Goal: Task Accomplishment & Management: Manage account settings

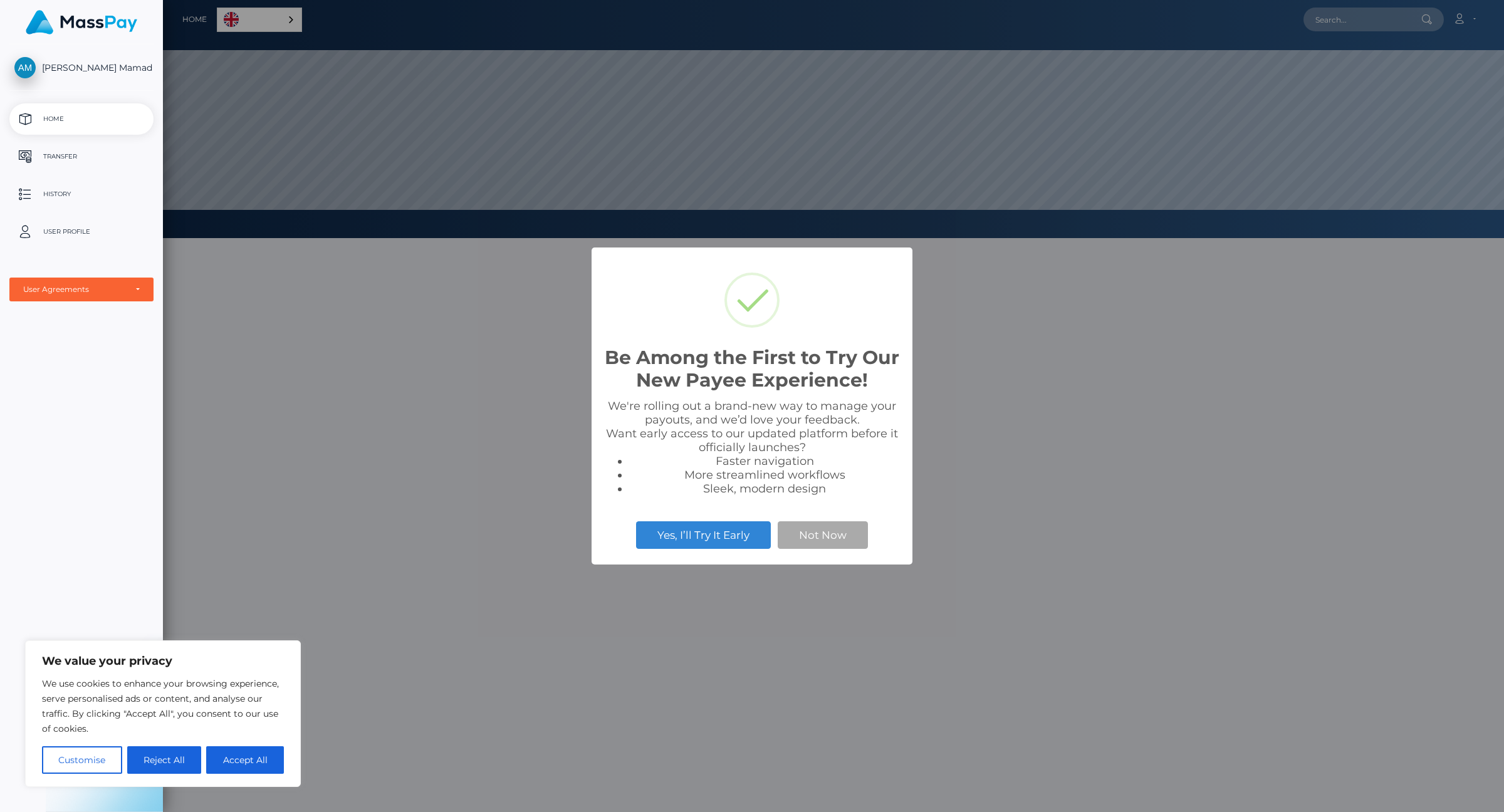
scroll to position [238, 1341]
click at [805, 528] on button "Not Now" at bounding box center [823, 535] width 91 height 28
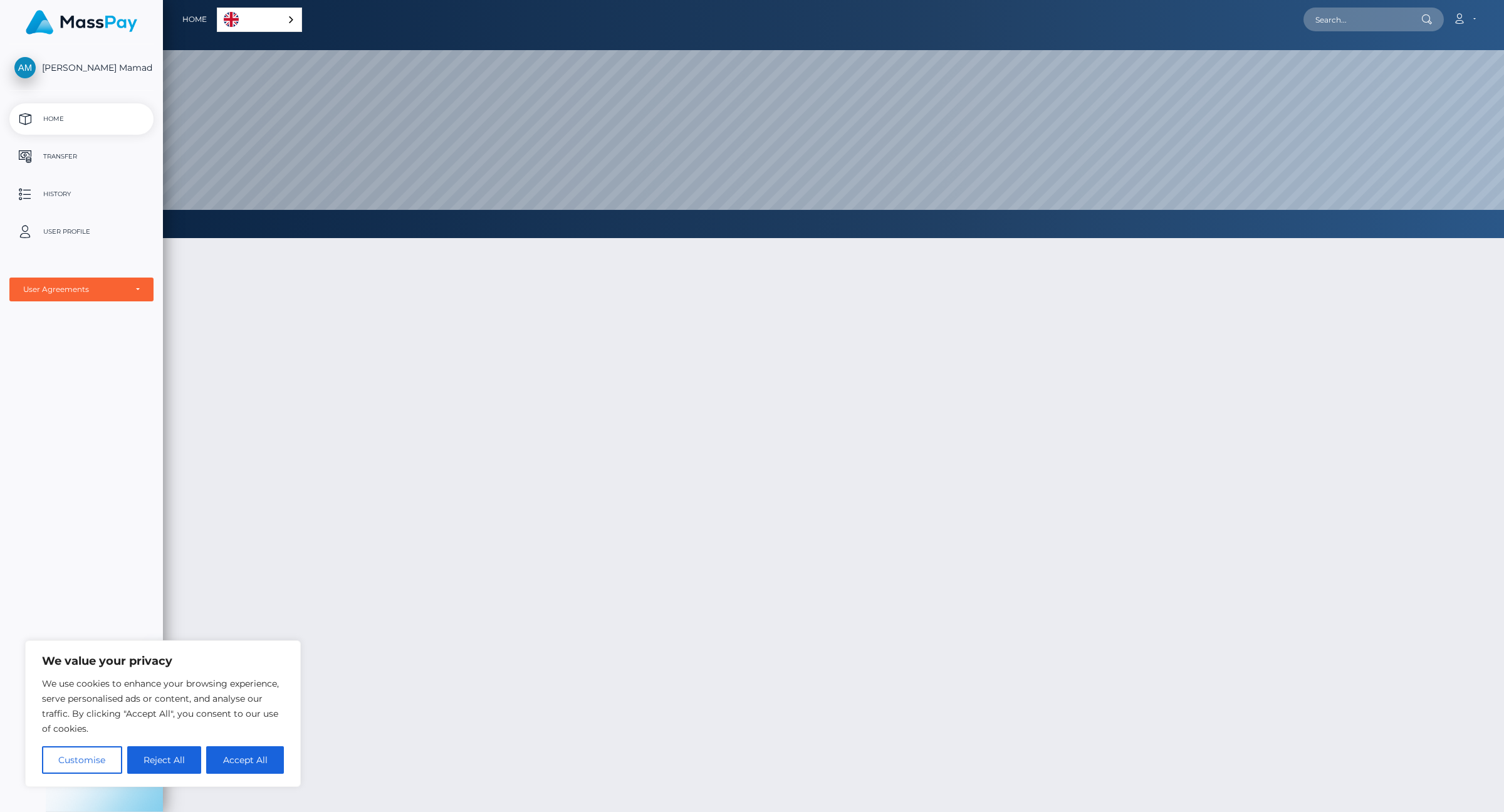
click at [162, 775] on div "We value your privacy We use cookies to enhance your browsing experience, serve…" at bounding box center [162, 714] width 276 height 147
click at [167, 756] on button "Reject All" at bounding box center [164, 760] width 75 height 28
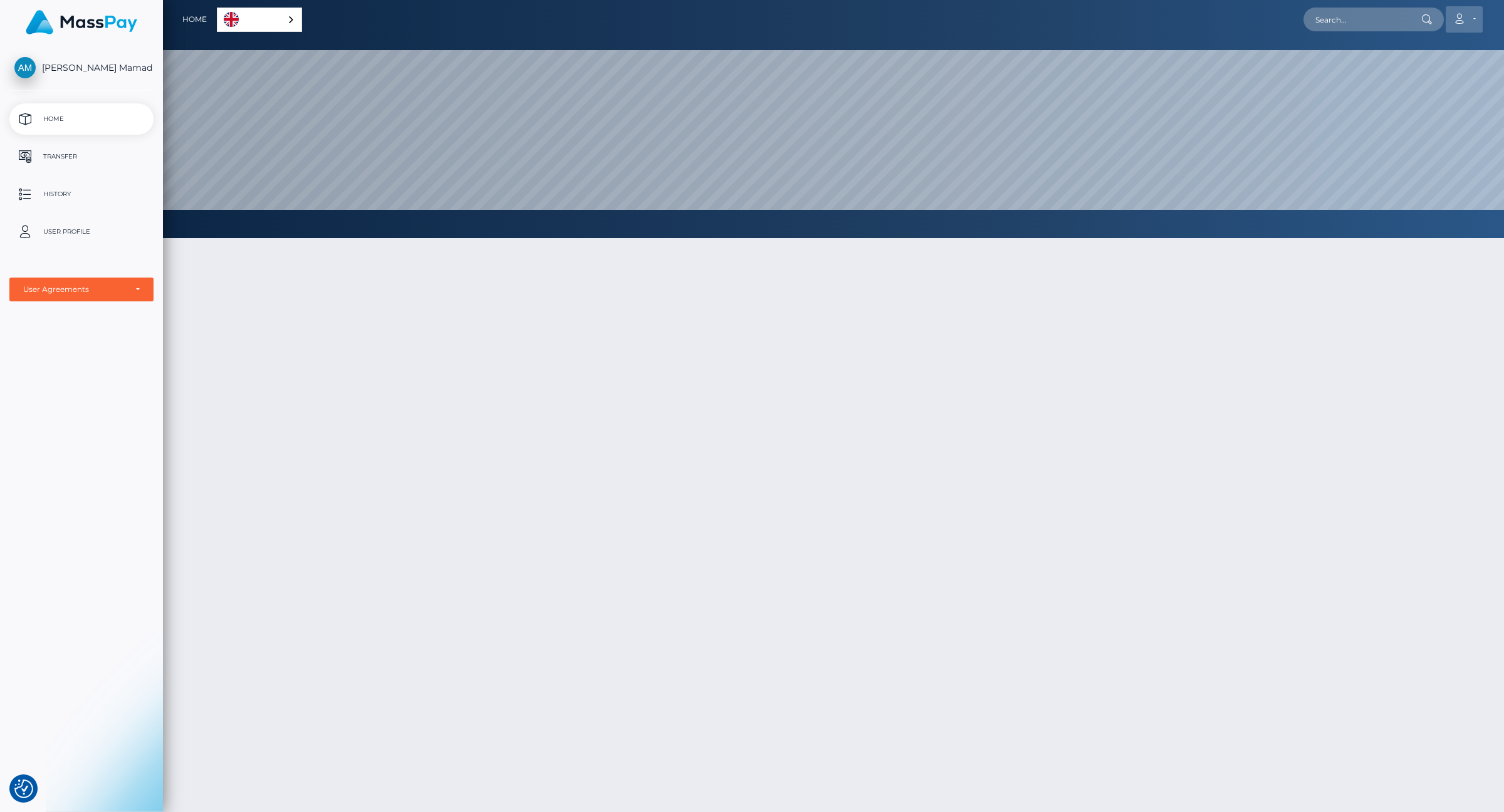
click at [1463, 19] on icon at bounding box center [1459, 19] width 13 height 10
click at [1427, 53] on link "Edit Profile" at bounding box center [1434, 54] width 100 height 24
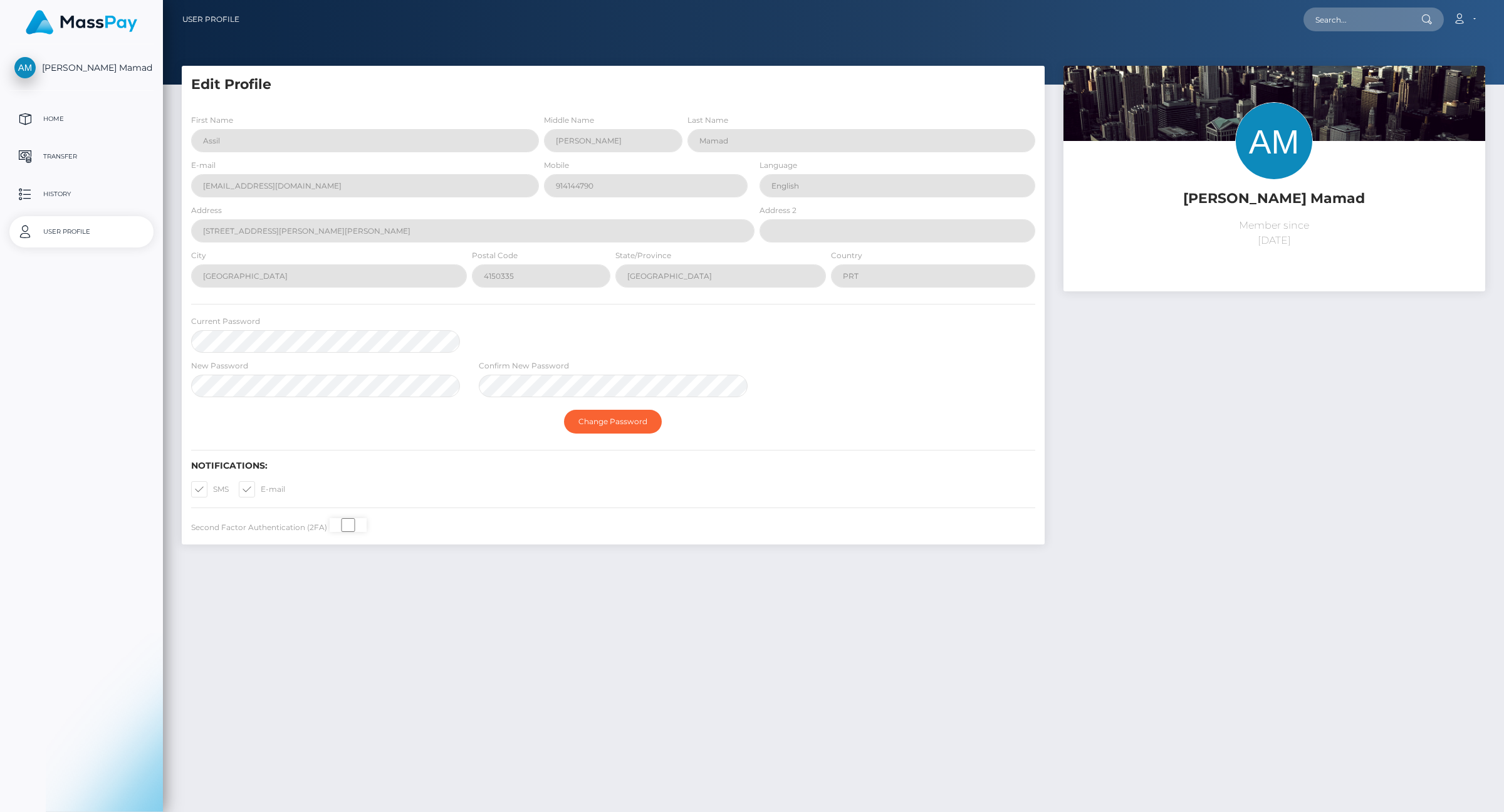
select select
click at [213, 490] on span at bounding box center [213, 489] width 0 height 10
click at [213, 489] on input "SMS" at bounding box center [217, 485] width 8 height 8
checkbox input "false"
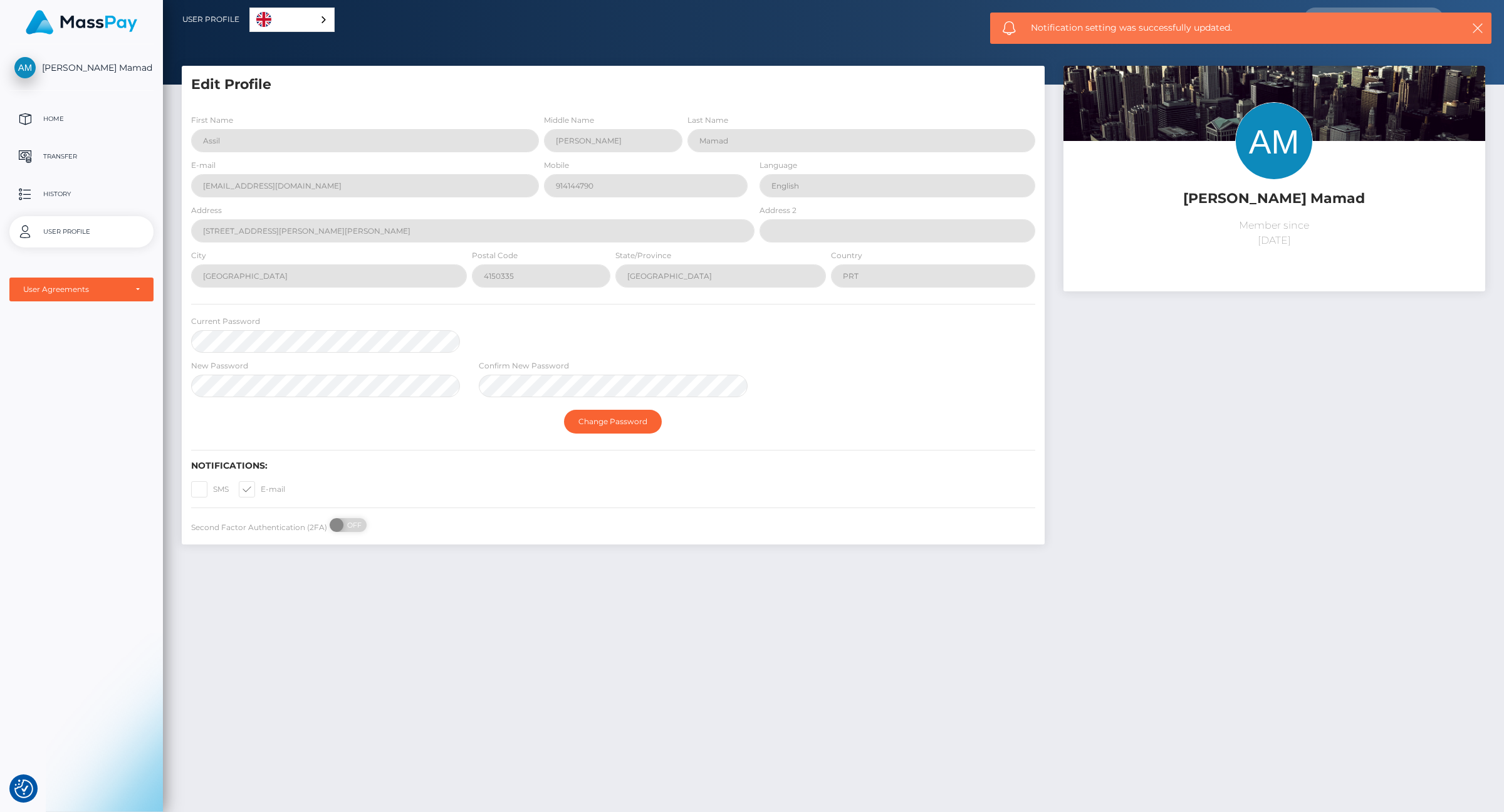
click at [306, 487] on div "First Name Assil Middle Name Shakil Last Name Mamad E-mail assilshakilmamad@gma…" at bounding box center [613, 325] width 863 height 441
click at [261, 490] on span at bounding box center [261, 489] width 0 height 10
click at [261, 489] on input "E-mail" at bounding box center [265, 485] width 8 height 8
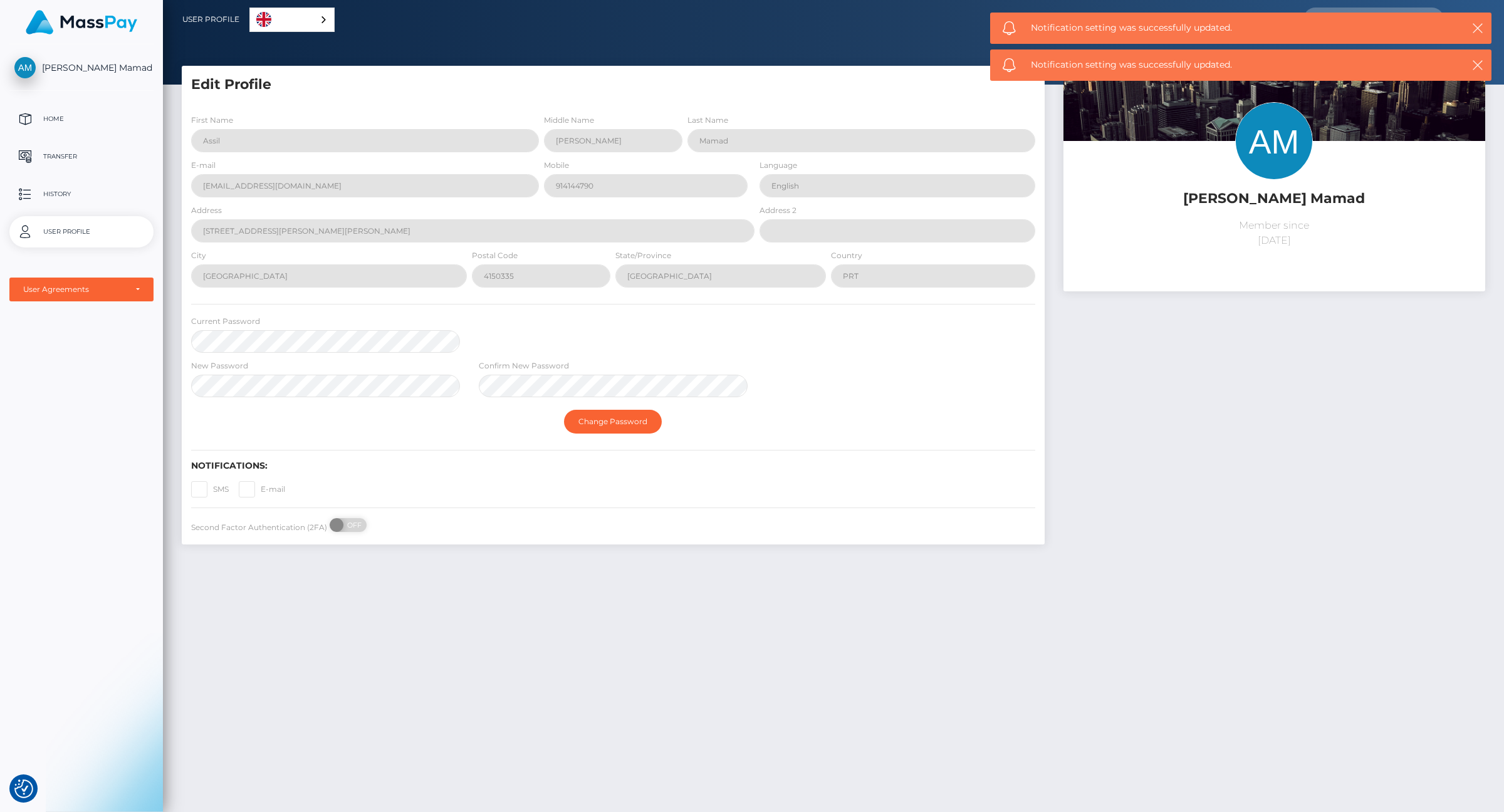
click at [261, 487] on span at bounding box center [261, 489] width 0 height 10
click at [261, 487] on input "E-mail" at bounding box center [265, 485] width 8 height 8
checkbox input "true"
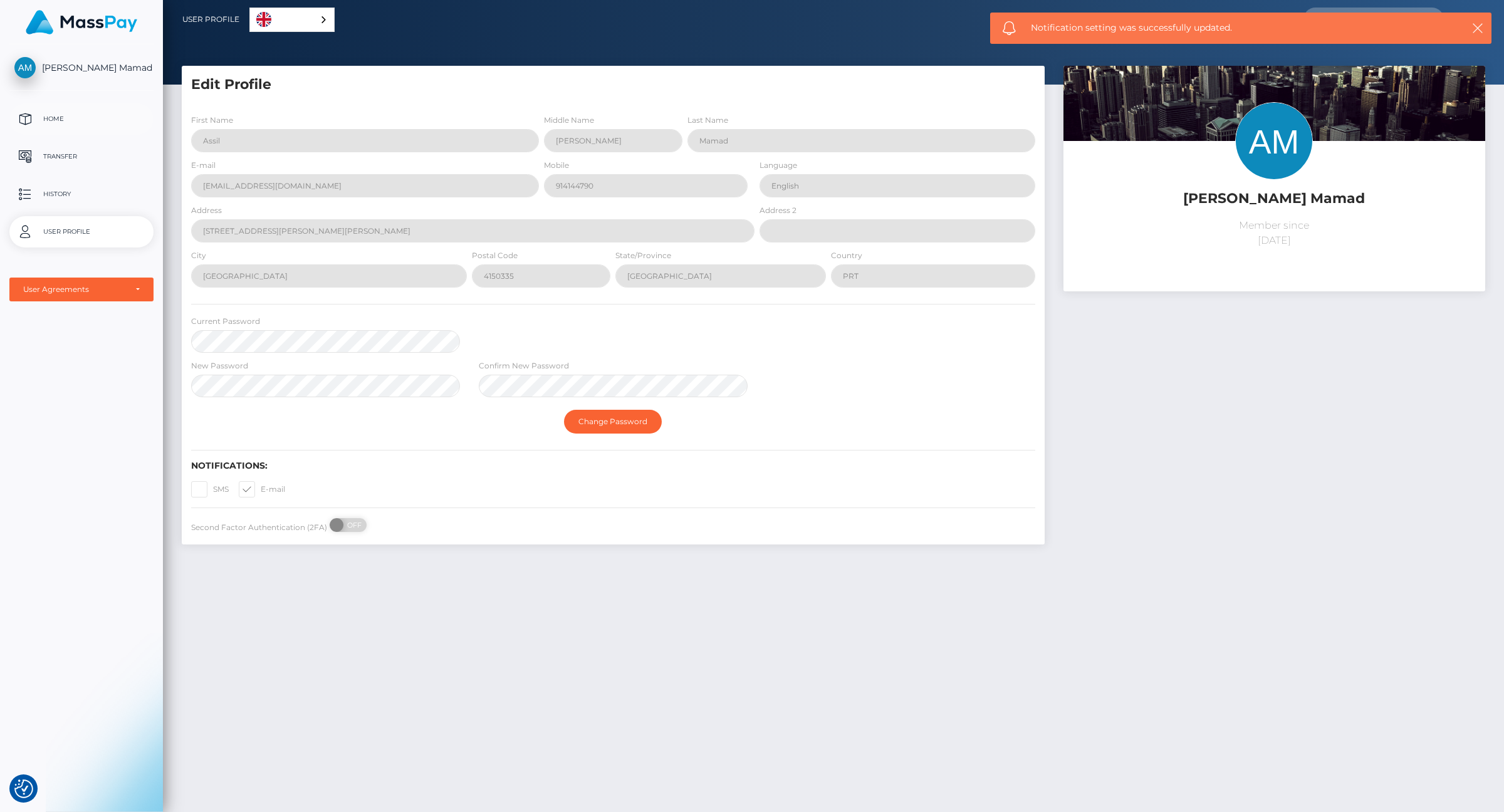
click at [86, 125] on p "Home" at bounding box center [82, 118] width 134 height 19
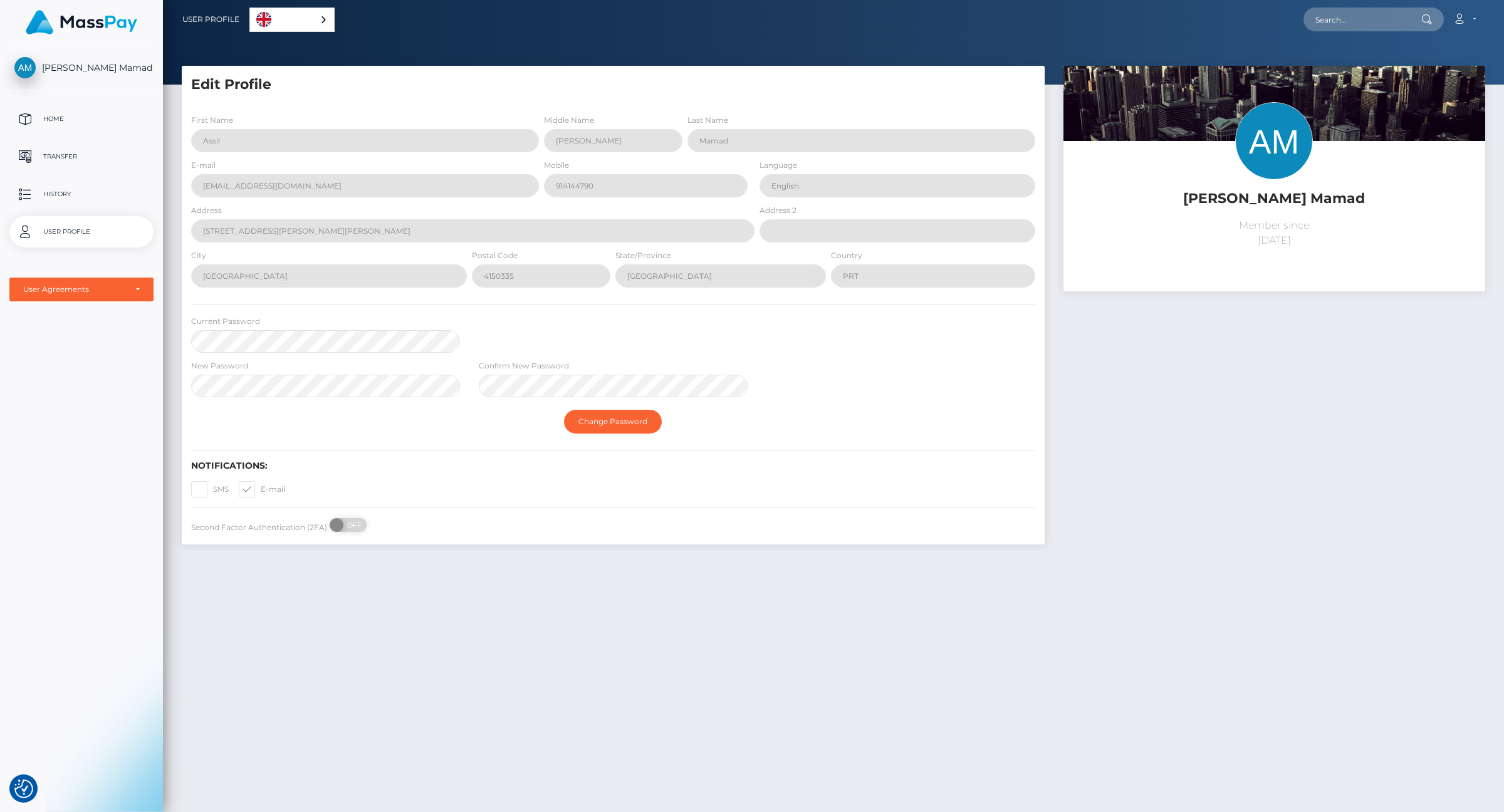
click at [96, 238] on p "User Profile" at bounding box center [82, 231] width 134 height 19
click at [75, 156] on p "Transfer" at bounding box center [82, 156] width 134 height 19
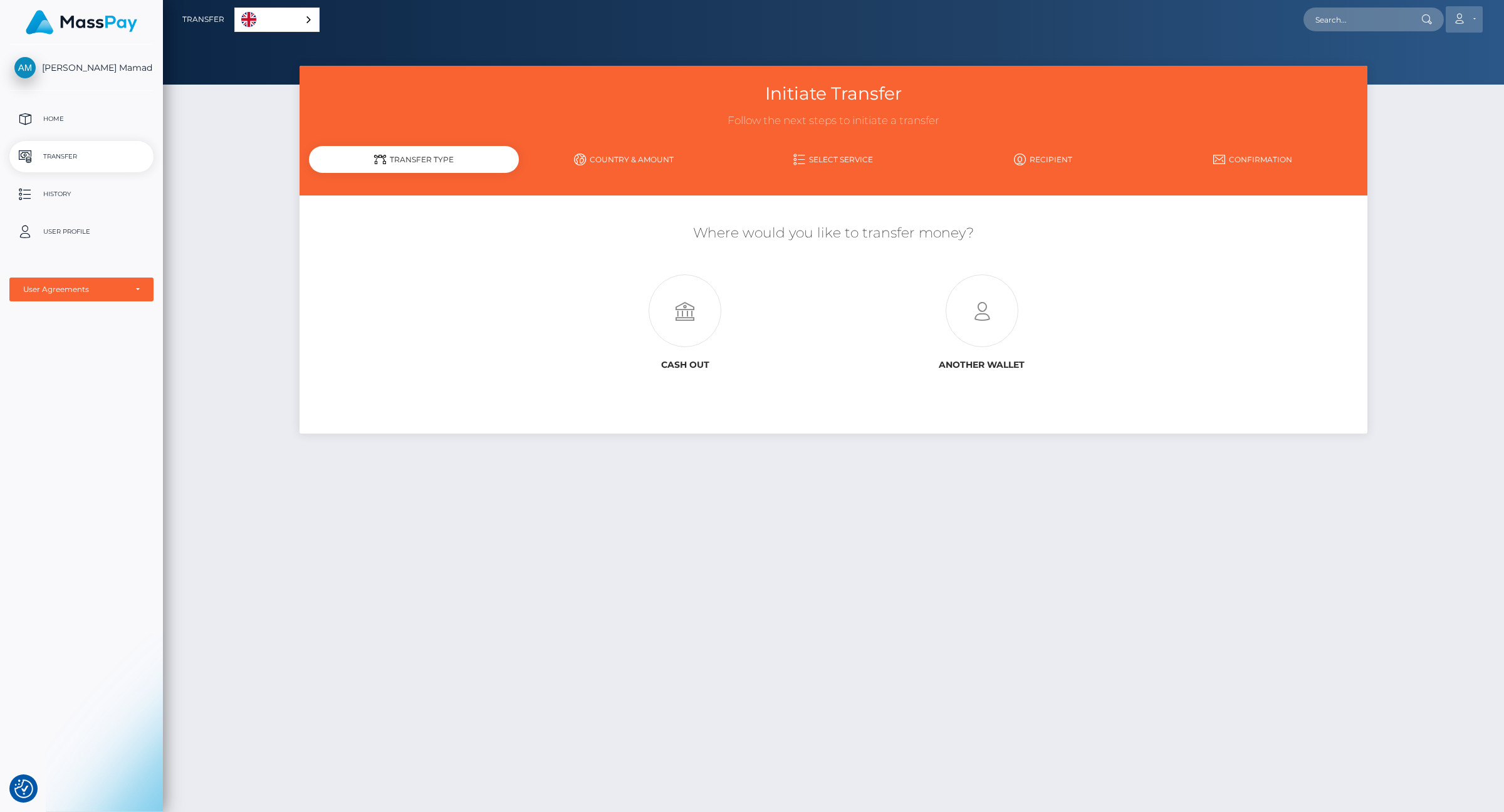
click at [1463, 21] on icon at bounding box center [1459, 19] width 13 height 10
click at [1423, 78] on link "Logout" at bounding box center [1434, 81] width 100 height 24
